Goal: Navigation & Orientation: Find specific page/section

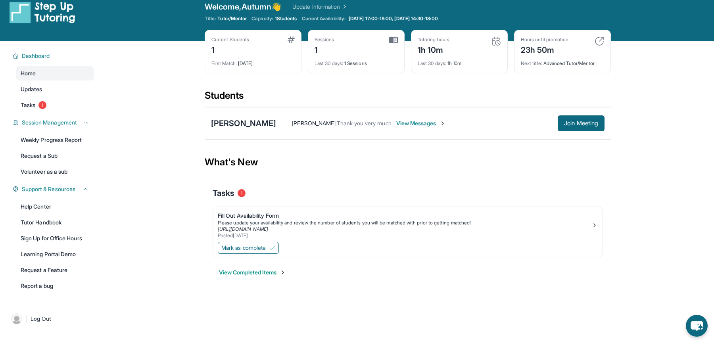
scroll to position [1, 0]
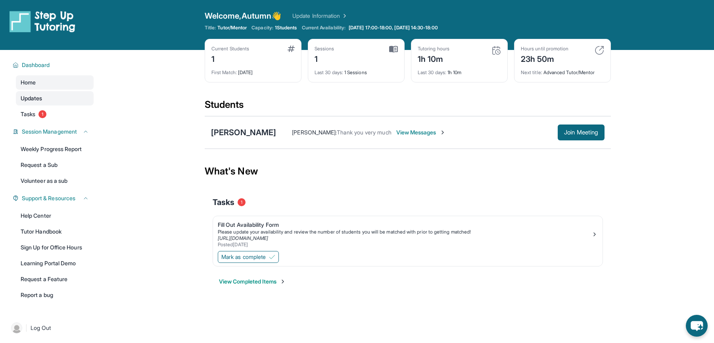
click at [61, 100] on link "Updates" at bounding box center [55, 98] width 78 height 14
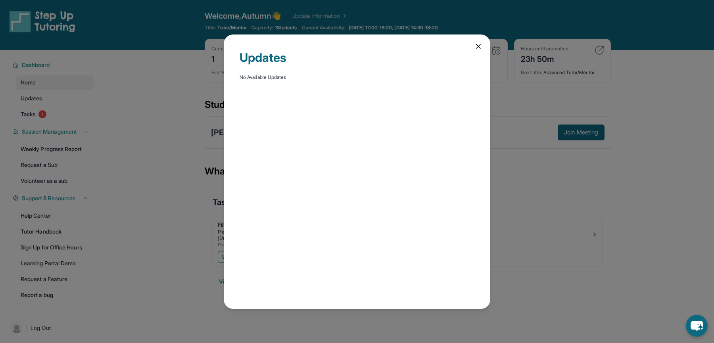
click at [481, 47] on icon at bounding box center [479, 46] width 8 height 8
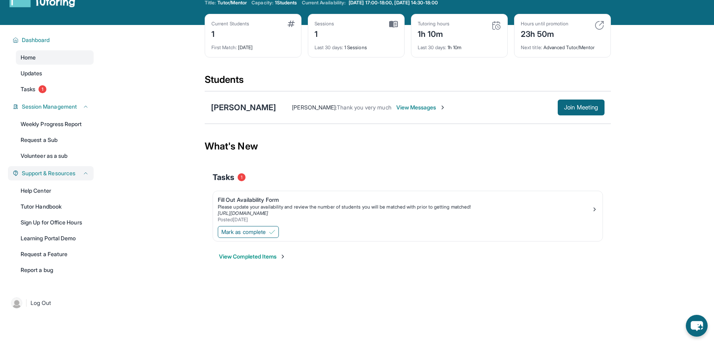
scroll to position [31, 0]
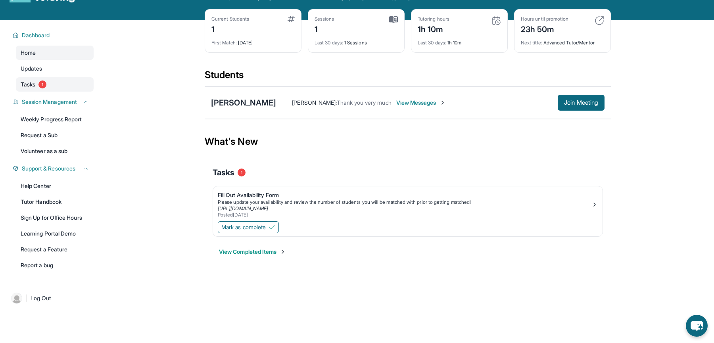
click at [58, 79] on link "Tasks 1" at bounding box center [55, 84] width 78 height 14
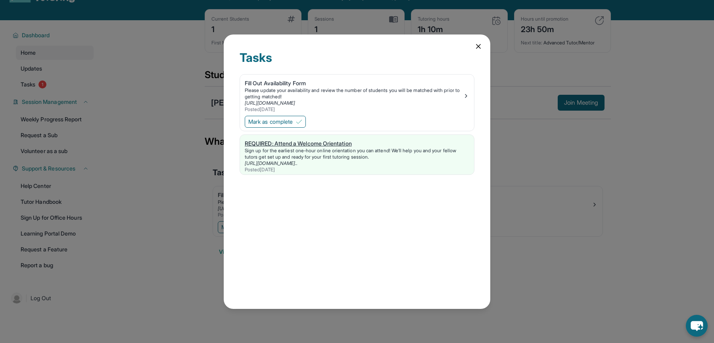
click at [311, 146] on div "REQUIRED: Attend a Welcome Orientation" at bounding box center [357, 144] width 225 height 8
click at [483, 40] on div "Tasks Fill Out Availability Form Please update your availability and review the…" at bounding box center [357, 172] width 267 height 275
click at [481, 42] on icon at bounding box center [479, 46] width 8 height 8
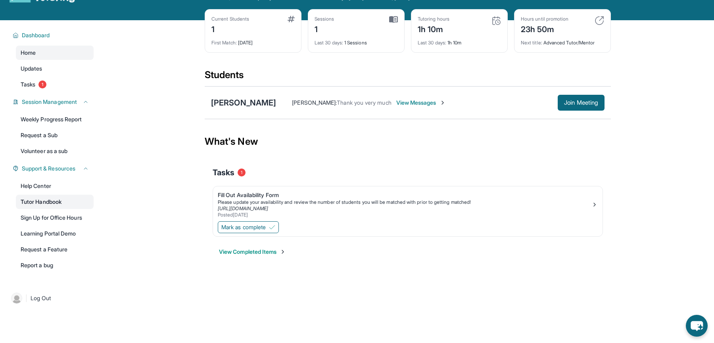
click at [47, 200] on link "Tutor Handbook" at bounding box center [55, 202] width 78 height 14
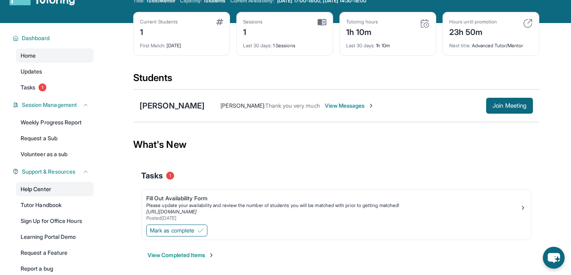
scroll to position [0, 0]
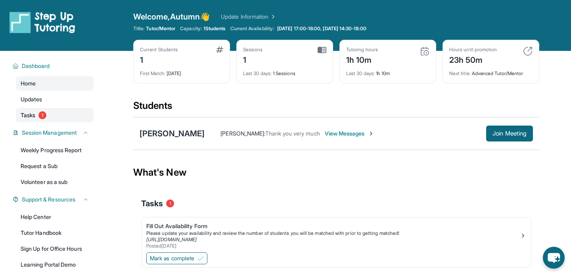
click at [46, 116] on span "1" at bounding box center [42, 115] width 8 height 8
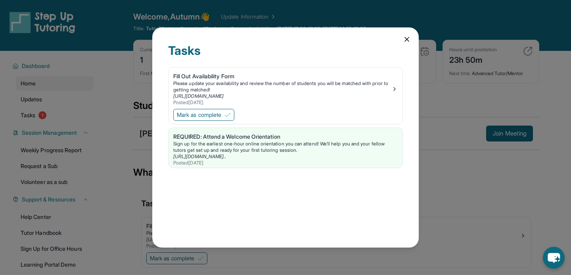
click at [408, 38] on icon at bounding box center [407, 39] width 4 height 4
